Goal: Navigation & Orientation: Find specific page/section

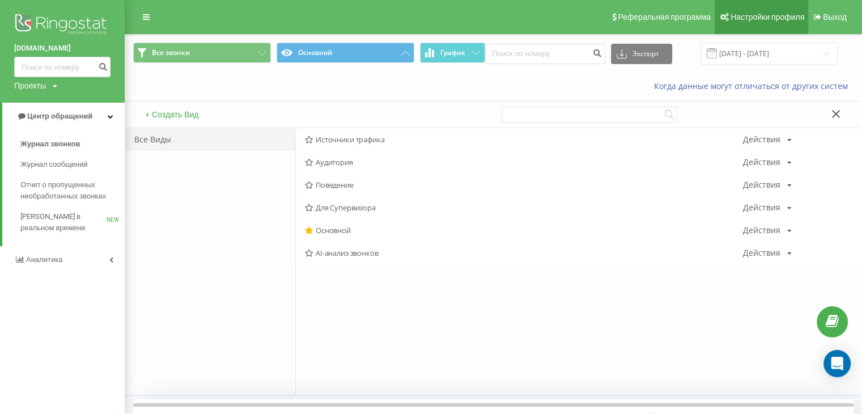
click at [761, 20] on span "Настройки профиля" at bounding box center [767, 16] width 74 height 9
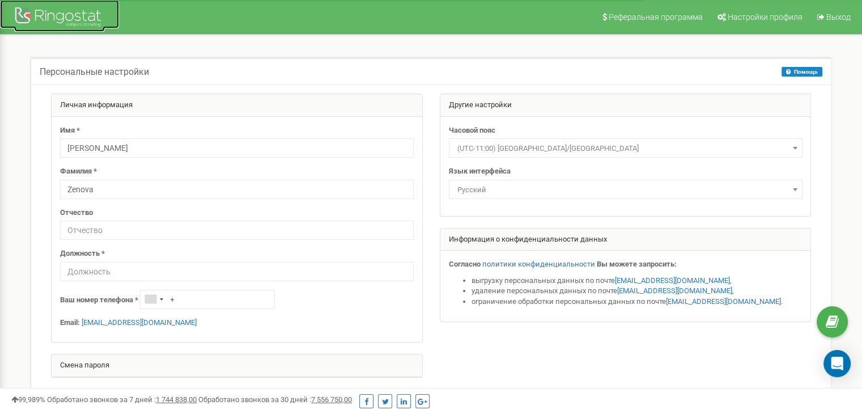
click at [64, 17] on div at bounding box center [59, 18] width 91 height 27
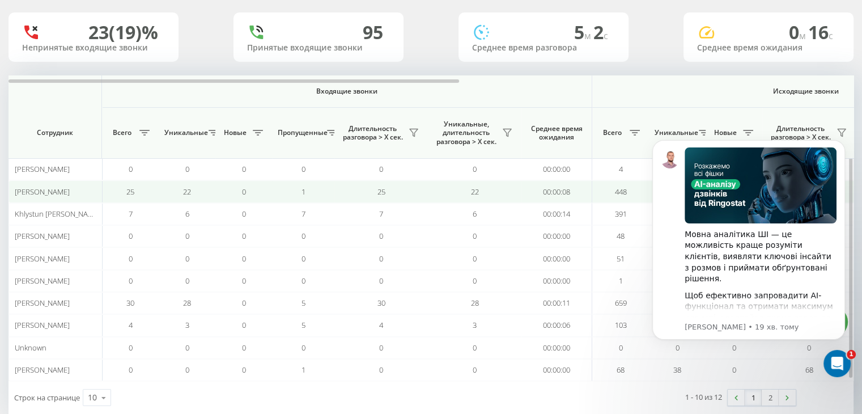
scroll to position [90, 0]
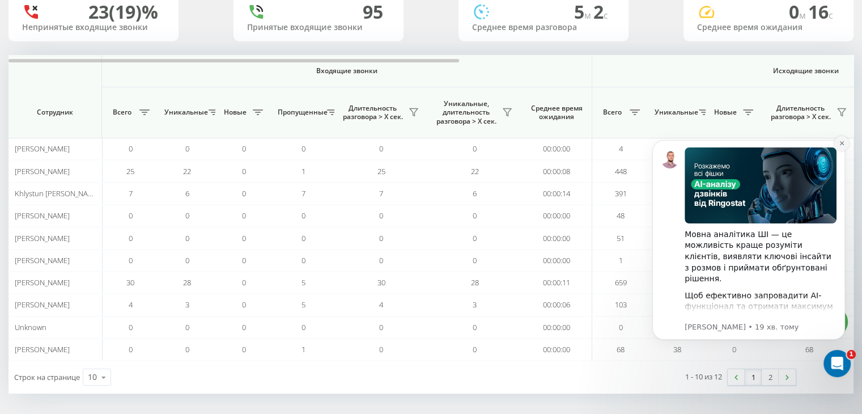
click at [841, 142] on icon "Dismiss notification" at bounding box center [841, 143] width 4 height 4
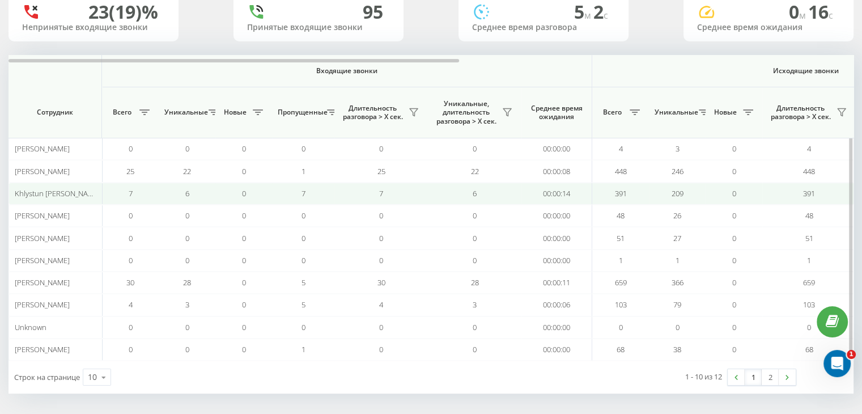
scroll to position [0, 0]
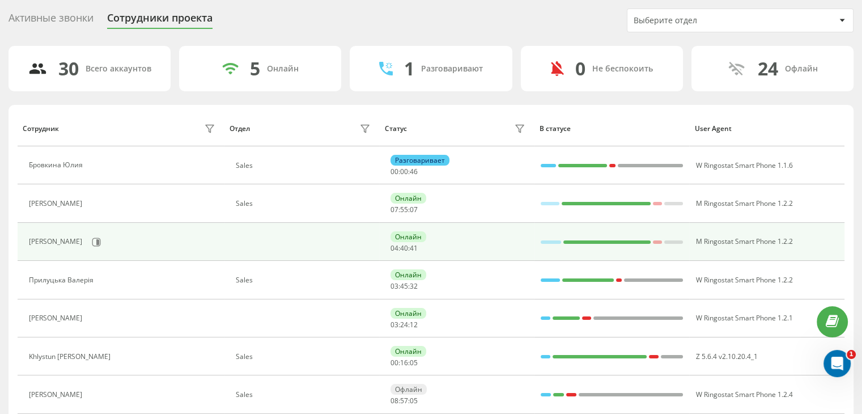
scroll to position [31, 0]
